Goal: Browse casually

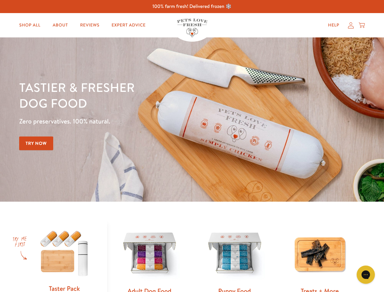
click at [192, 146] on div "Tastier & fresher dog food Zero preservatives. 100% natural. Try Now" at bounding box center [134, 119] width 231 height 80
click at [366, 275] on icon "Open gorgias live chat" at bounding box center [366, 275] width 6 height 6
